Goal: Check status: Check status

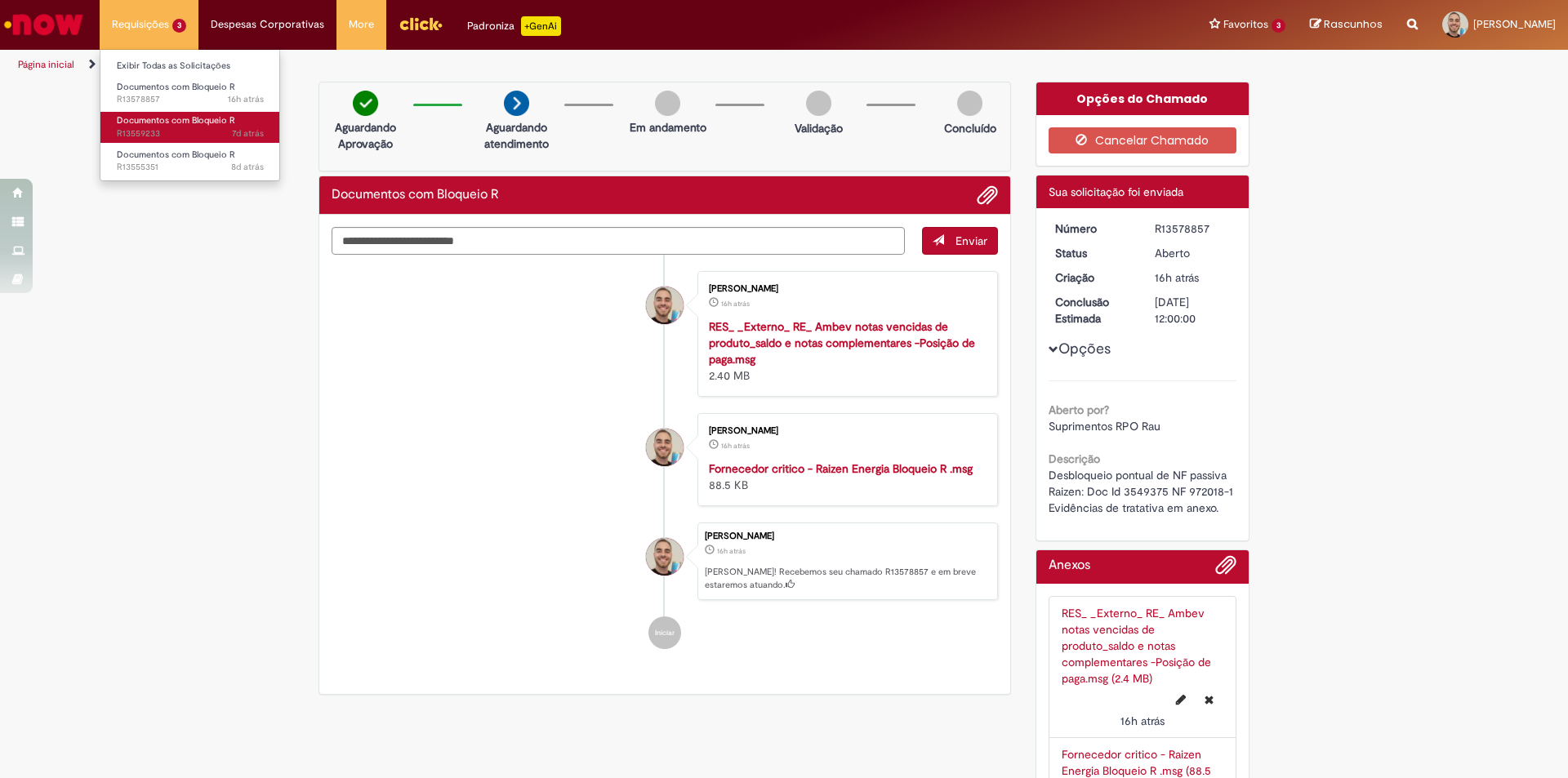
click at [152, 124] on span "Documentos com Bloqueio R" at bounding box center [176, 120] width 119 height 12
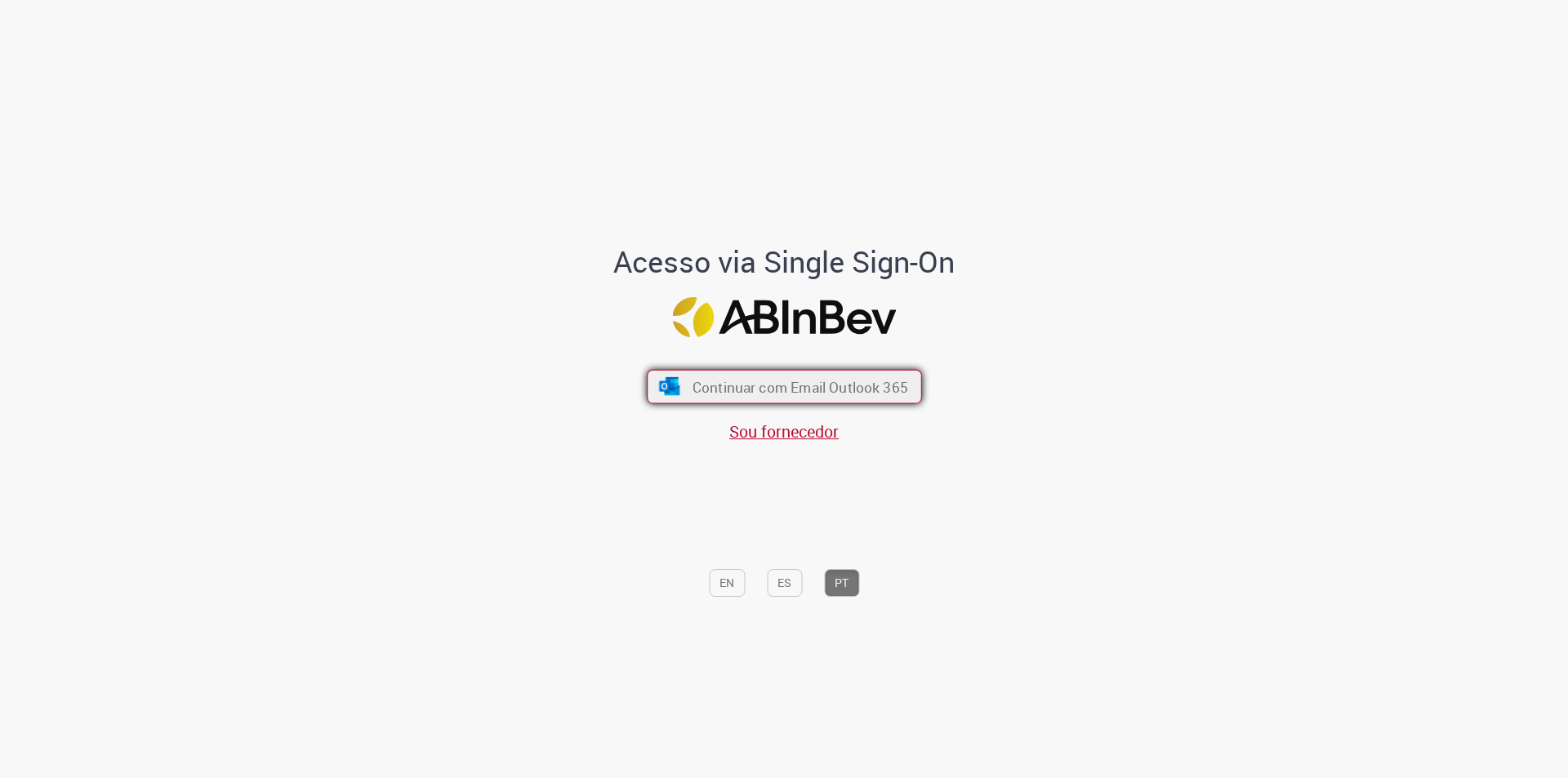
click at [791, 381] on span "Continuar com Email Outlook 365" at bounding box center [800, 387] width 215 height 19
click at [795, 380] on span "Continuar com Email Outlook 365" at bounding box center [800, 387] width 215 height 19
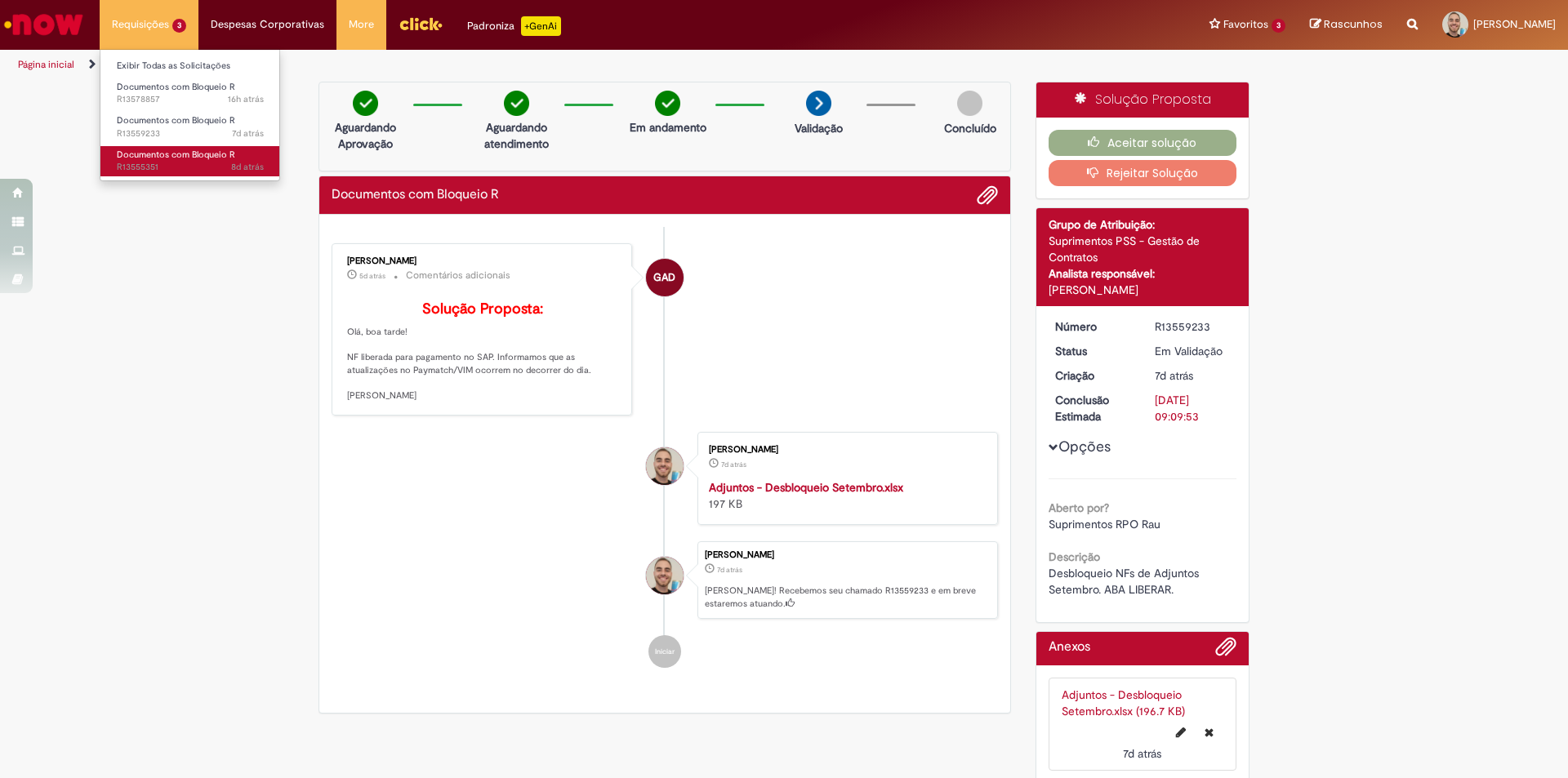
click at [176, 159] on span "Documentos com Bloqueio R" at bounding box center [176, 154] width 119 height 12
